Goal: Information Seeking & Learning: Learn about a topic

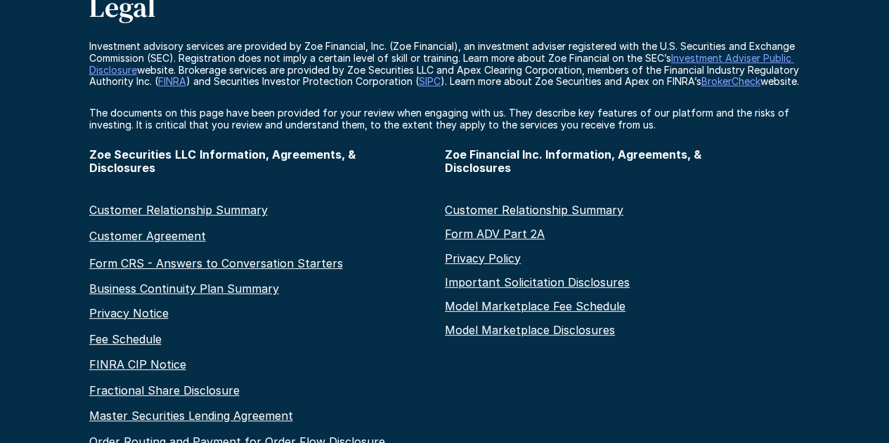
scroll to position [141, 0]
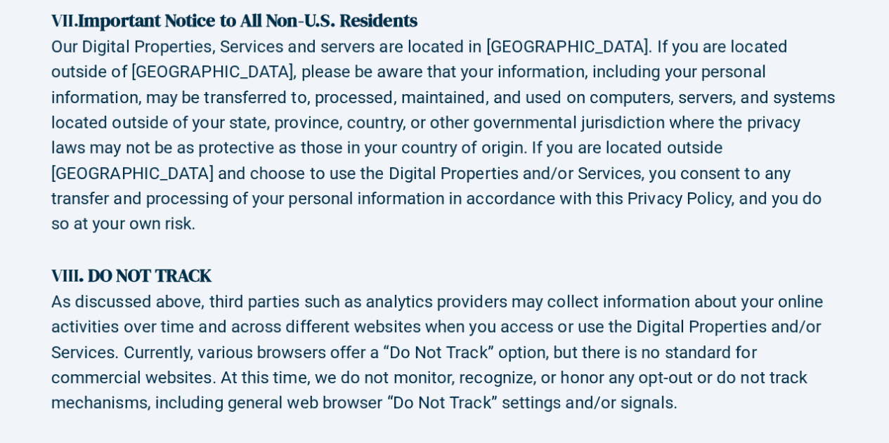
scroll to position [6745, 0]
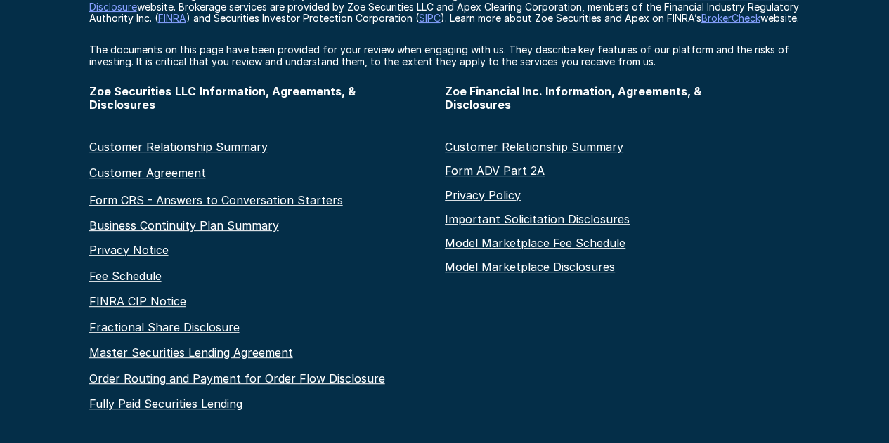
scroll to position [211, 0]
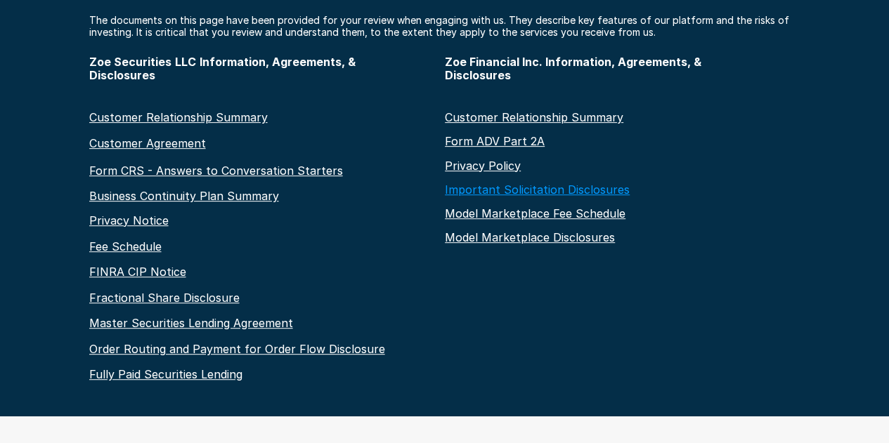
click at [495, 197] on link "Important Solicitation Disclosures" at bounding box center [537, 190] width 185 height 14
